Goal: Information Seeking & Learning: Compare options

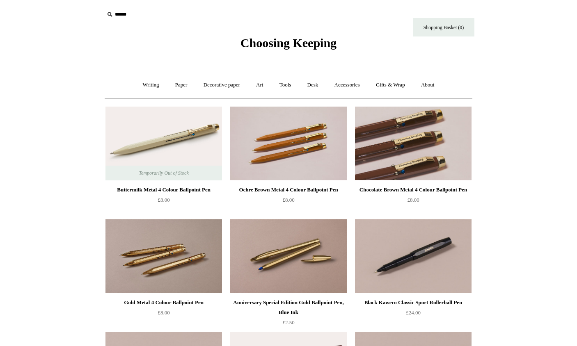
click at [392, 156] on img at bounding box center [413, 144] width 117 height 74
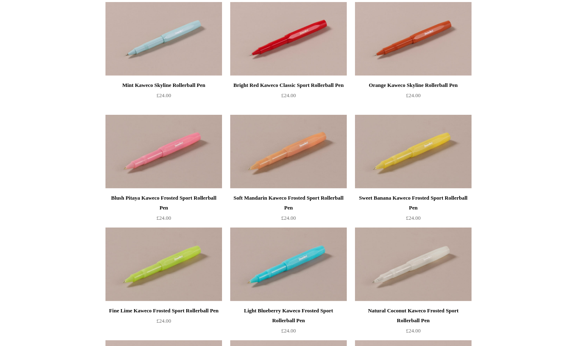
scroll to position [557, 0]
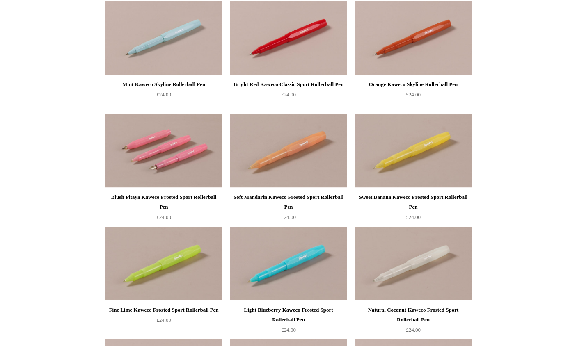
click at [150, 155] on img at bounding box center [163, 151] width 117 height 74
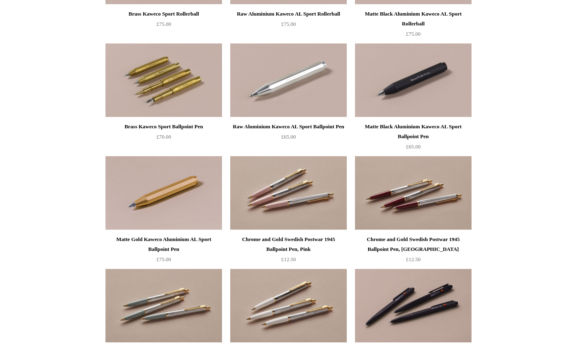
scroll to position [967, 0]
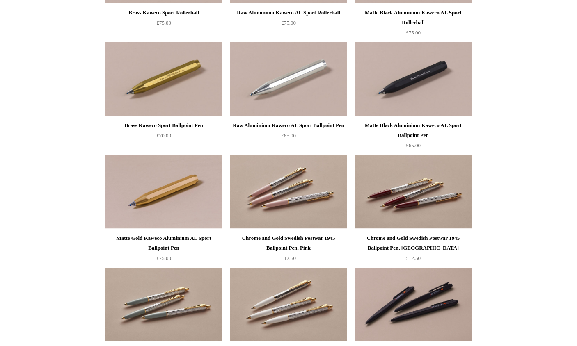
click at [316, 193] on img at bounding box center [288, 192] width 117 height 74
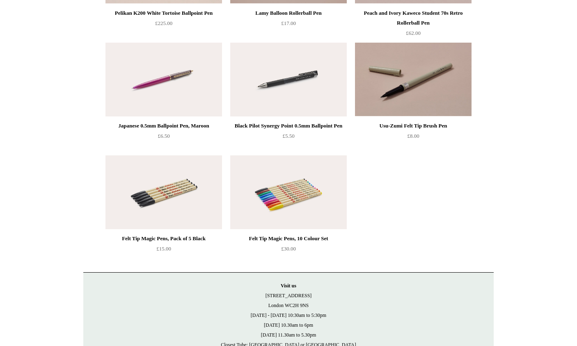
scroll to position [2439, 0]
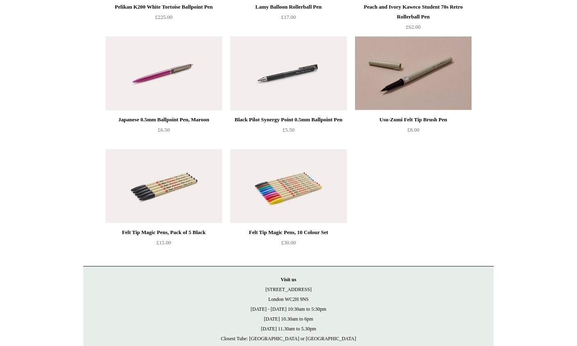
click at [160, 84] on img at bounding box center [163, 74] width 117 height 74
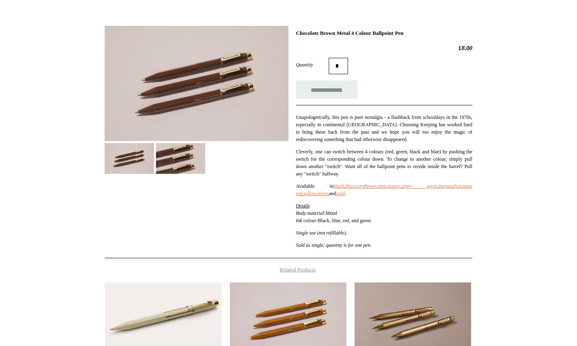
scroll to position [100, 0]
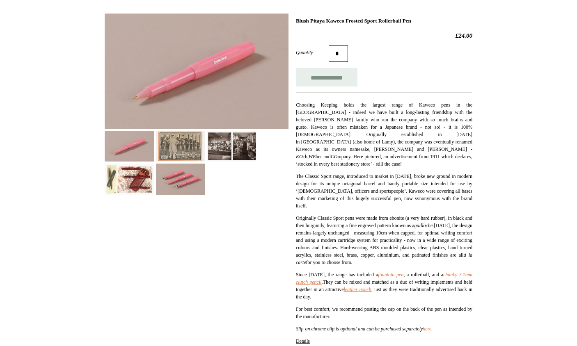
scroll to position [118, 0]
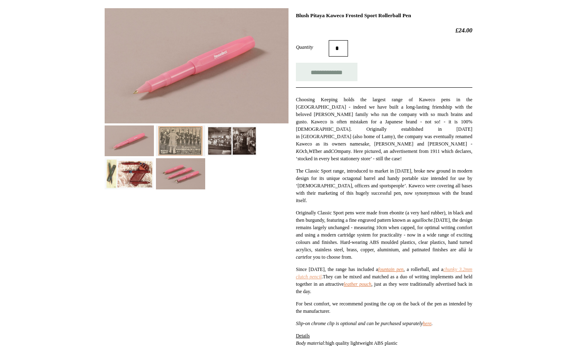
click at [320, 275] on link "chunky 3.2mm clutch pencil" at bounding box center [384, 273] width 176 height 13
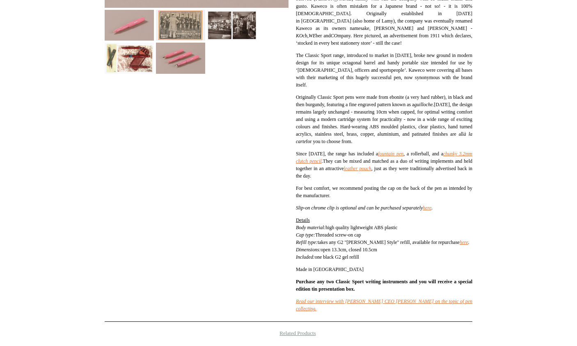
scroll to position [233, 0]
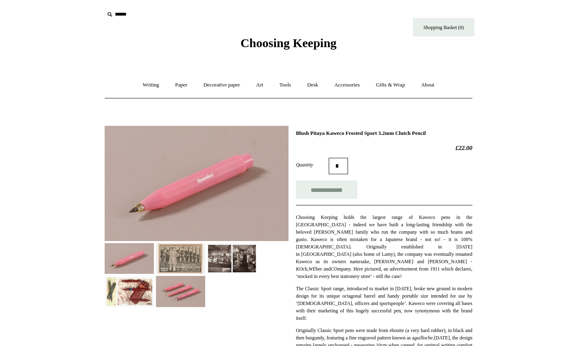
click at [182, 286] on img at bounding box center [180, 291] width 49 height 31
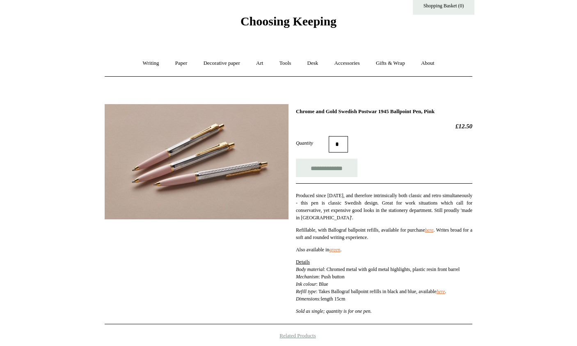
scroll to position [17, 0]
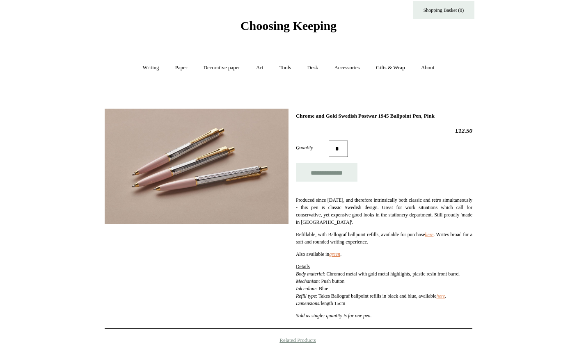
click at [445, 299] on link "here" at bounding box center [440, 296] width 9 height 6
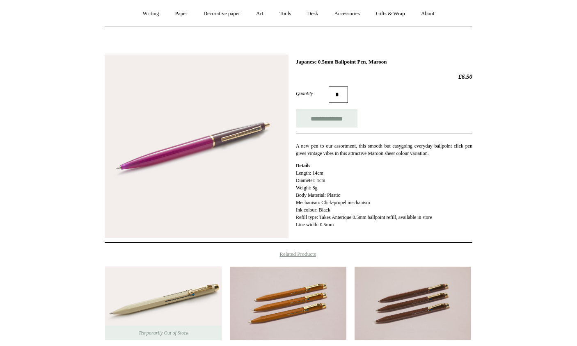
scroll to position [70, 0]
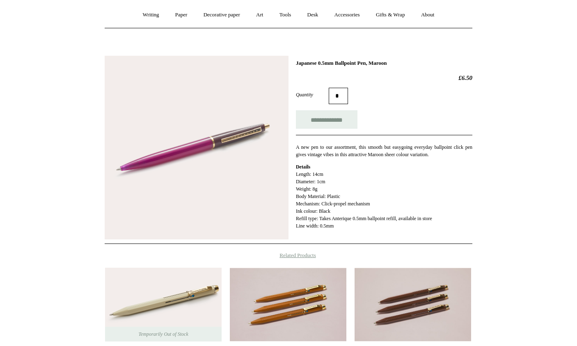
click at [207, 196] on img at bounding box center [197, 148] width 184 height 184
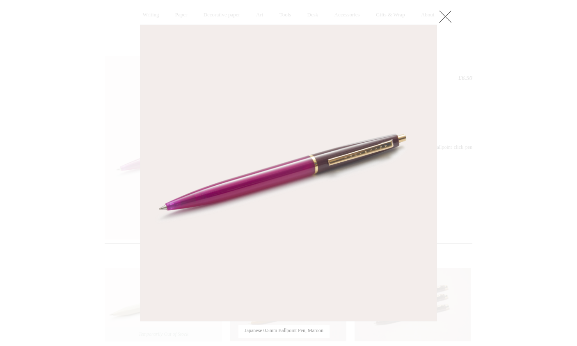
click at [468, 174] on div at bounding box center [288, 217] width 577 height 575
